Goal: Task Accomplishment & Management: Use online tool/utility

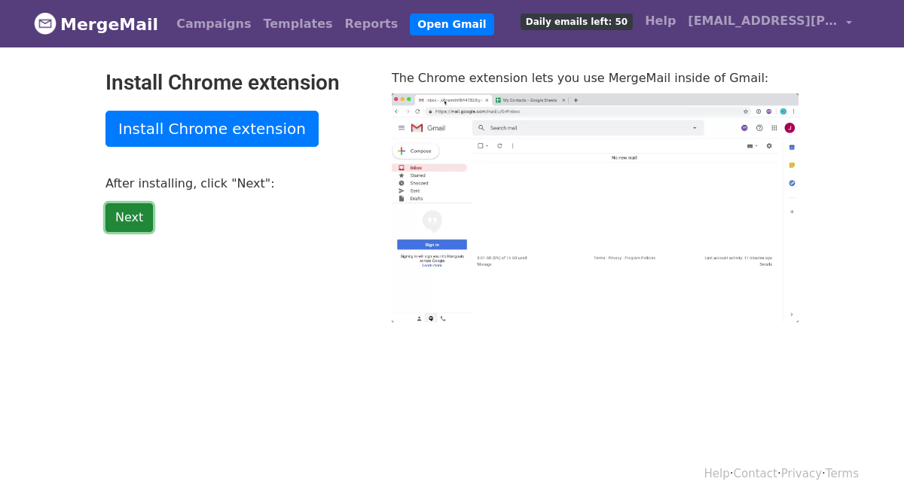
click at [124, 221] on link "Next" at bounding box center [128, 217] width 47 height 29
type input "5.62"
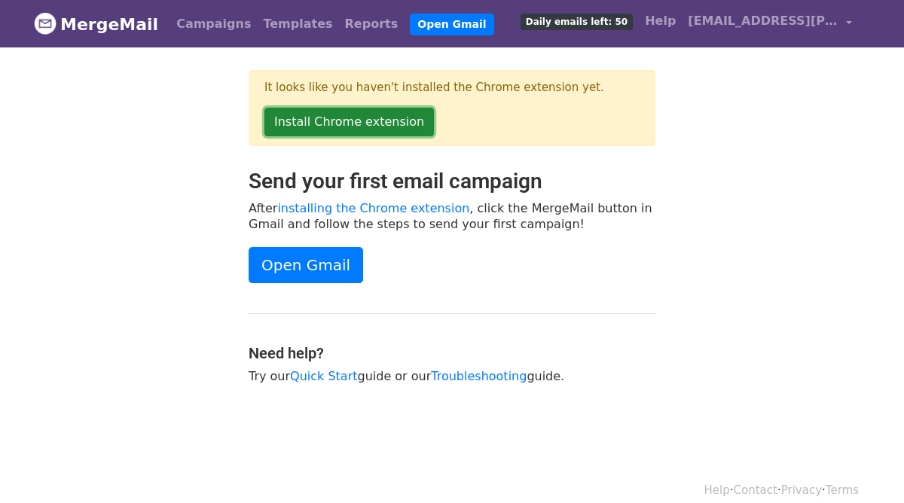
click at [389, 124] on link "Install Chrome extension" at bounding box center [348, 122] width 169 height 29
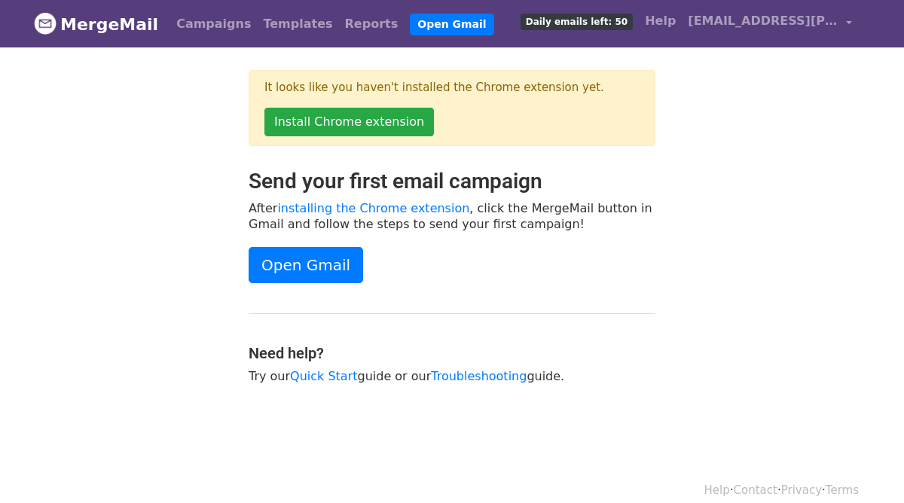
click at [359, 99] on div "It looks like you haven't installed the Chrome extension yet. Install Chrome ex…" at bounding box center [452, 108] width 407 height 76
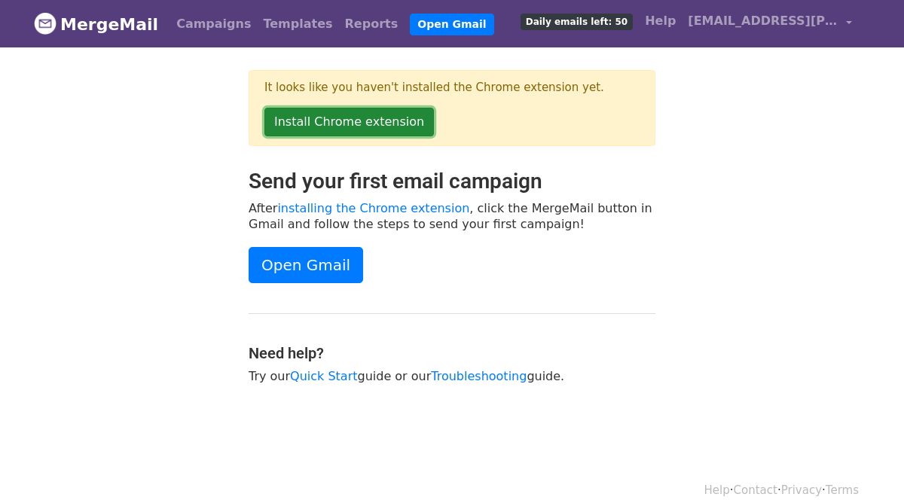
click at [360, 111] on link "Install Chrome extension" at bounding box center [348, 122] width 169 height 29
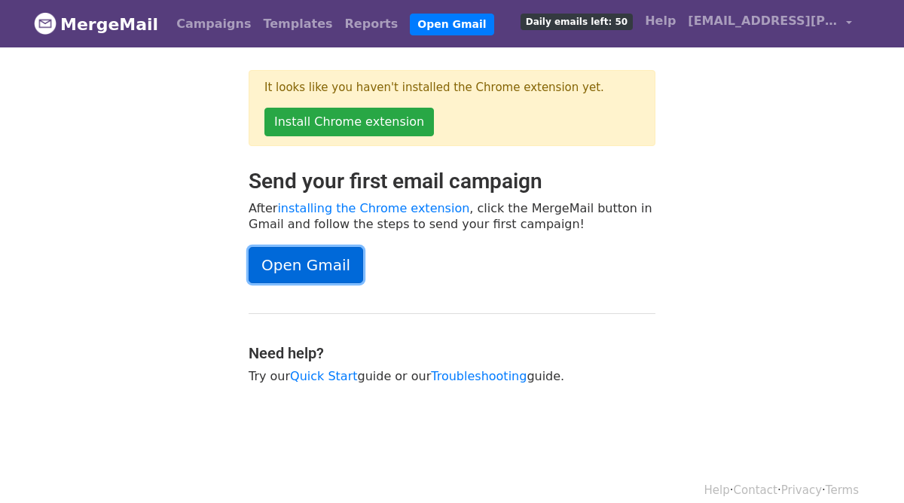
click at [316, 273] on link "Open Gmail" at bounding box center [306, 265] width 114 height 36
